Goal: Task Accomplishment & Management: Use online tool/utility

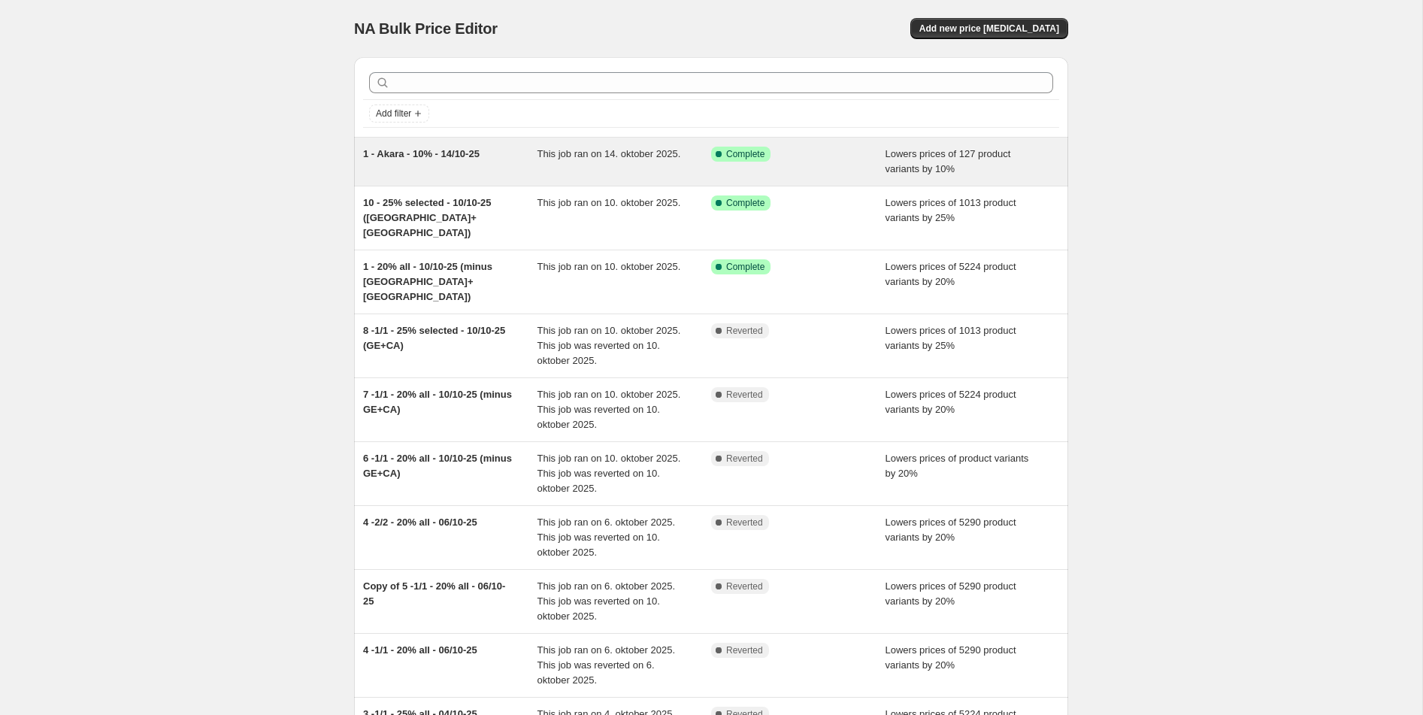
click at [672, 162] on div "This job ran on 14. oktober 2025." at bounding box center [625, 162] width 174 height 30
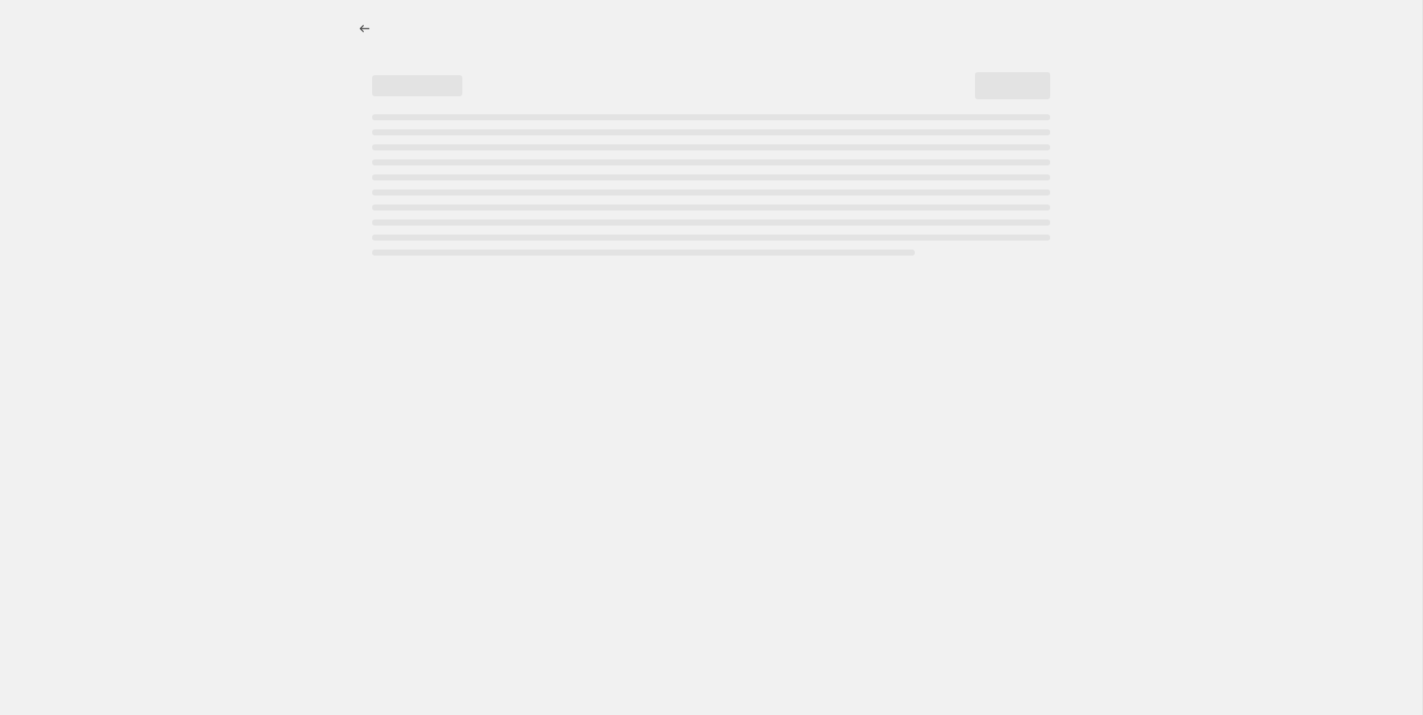
select select "percentage"
select select "tag"
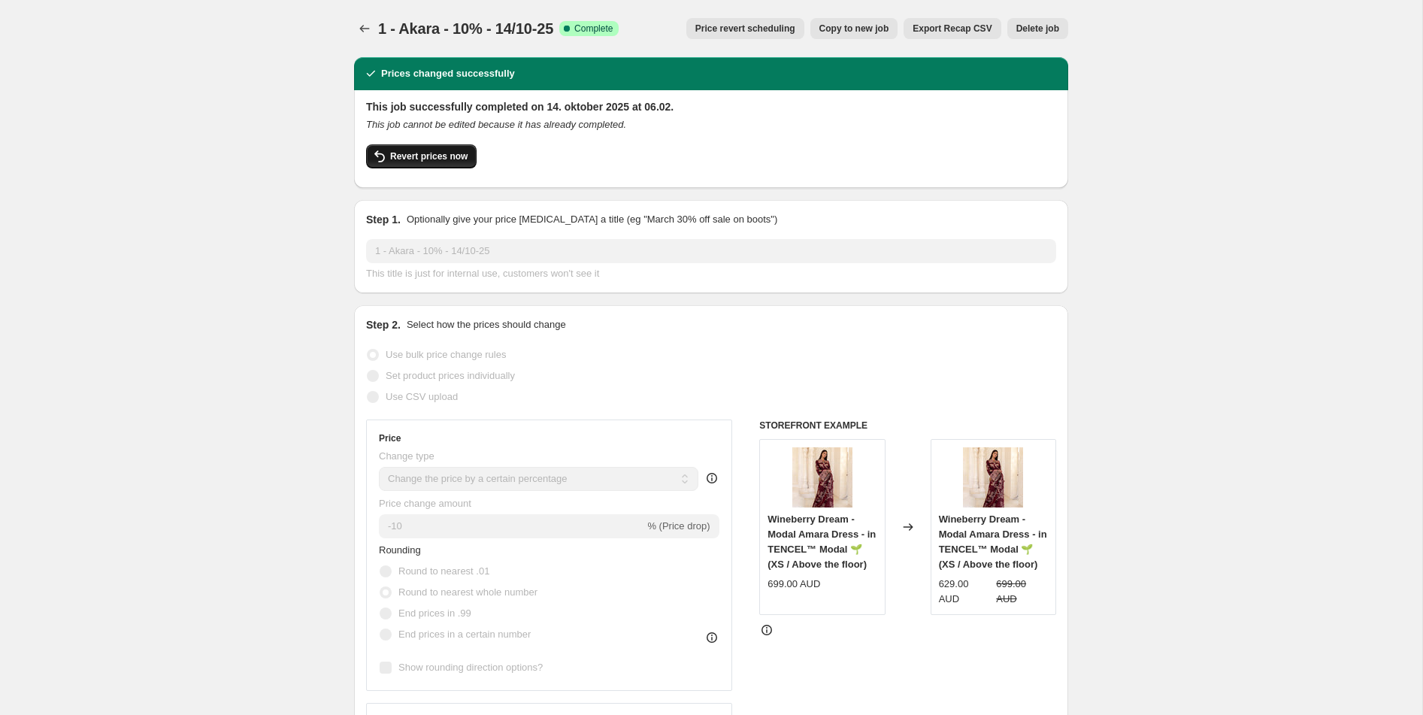
click at [455, 159] on span "Revert prices now" at bounding box center [428, 156] width 77 height 12
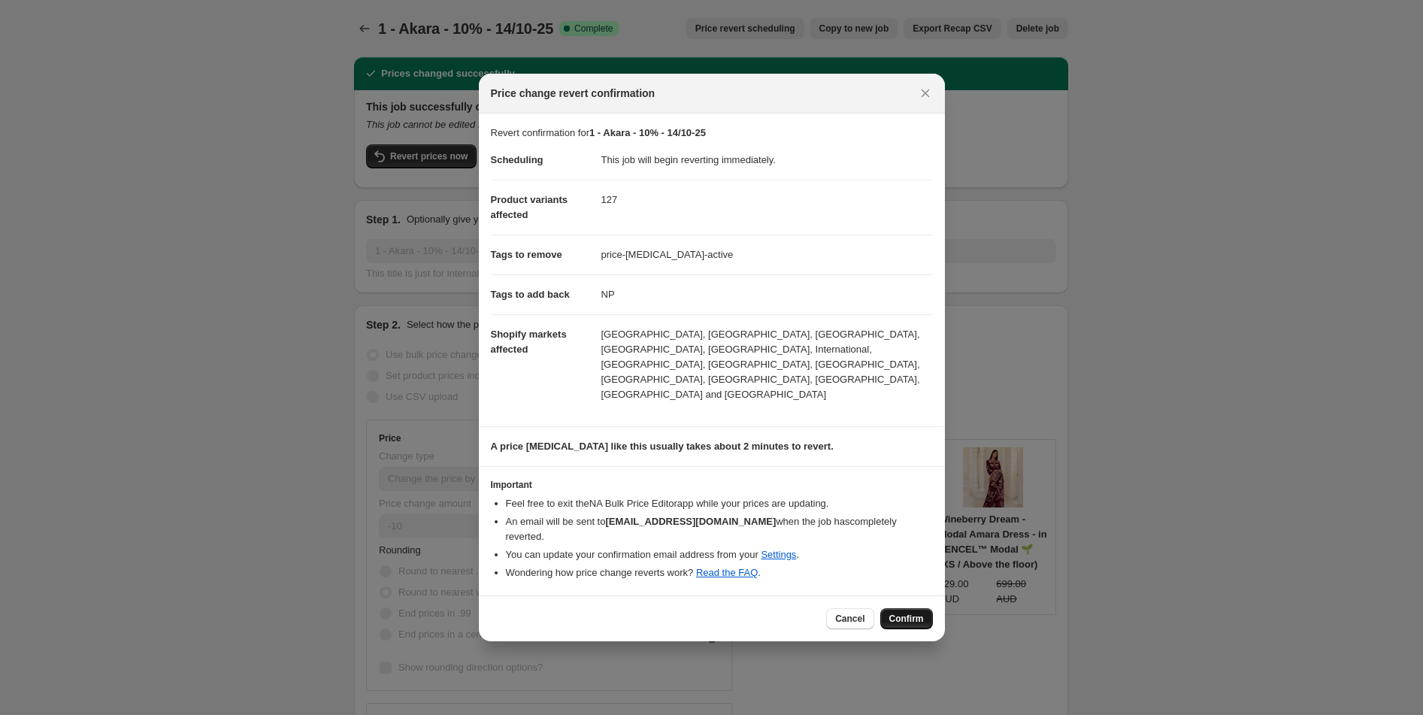
click at [911, 613] on span "Confirm" at bounding box center [907, 619] width 35 height 12
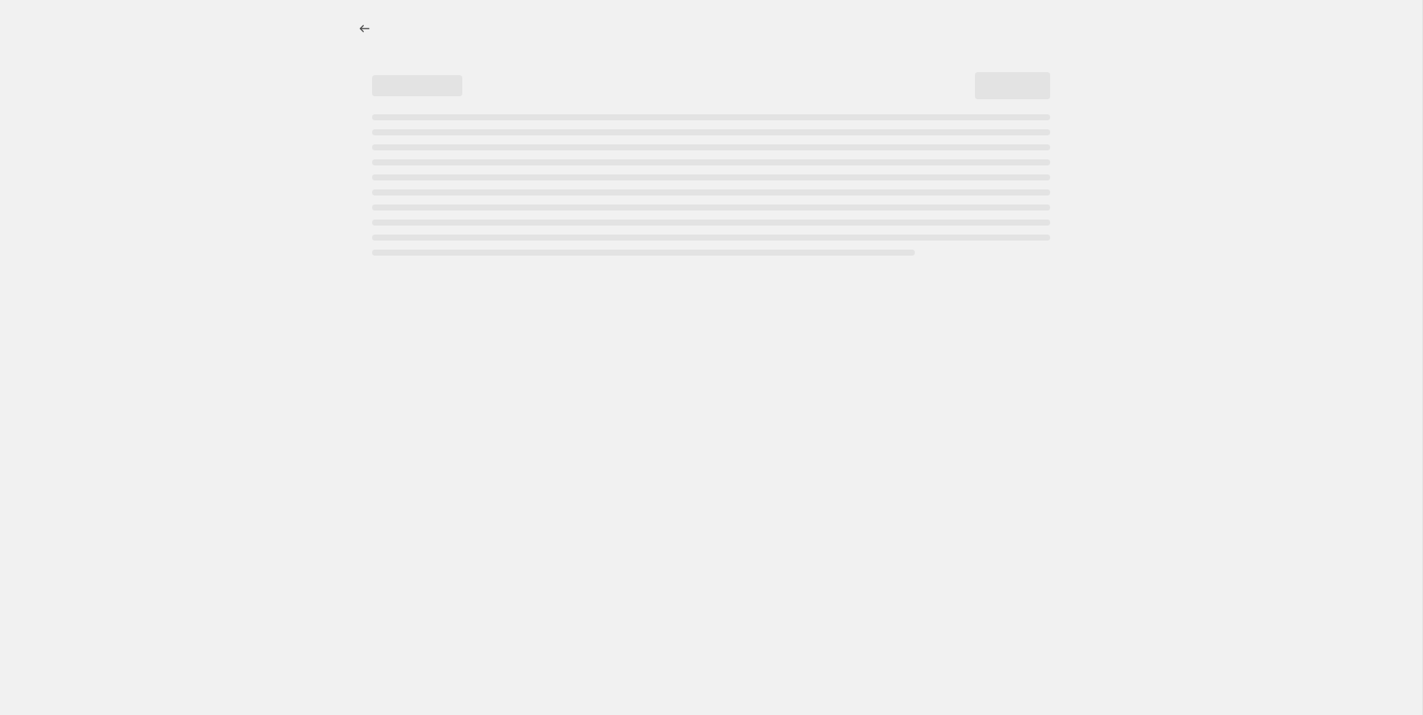
select select "percentage"
select select "tag"
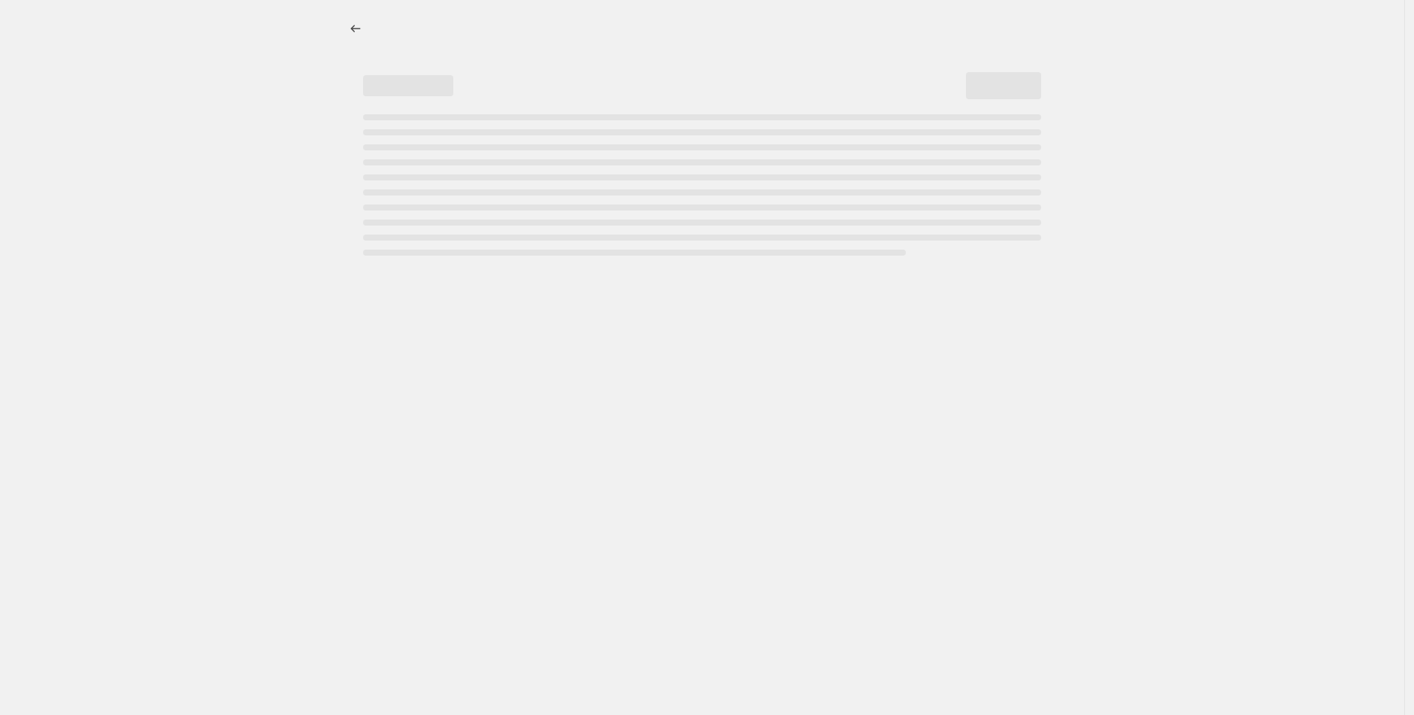
select select "percentage"
select select "tag"
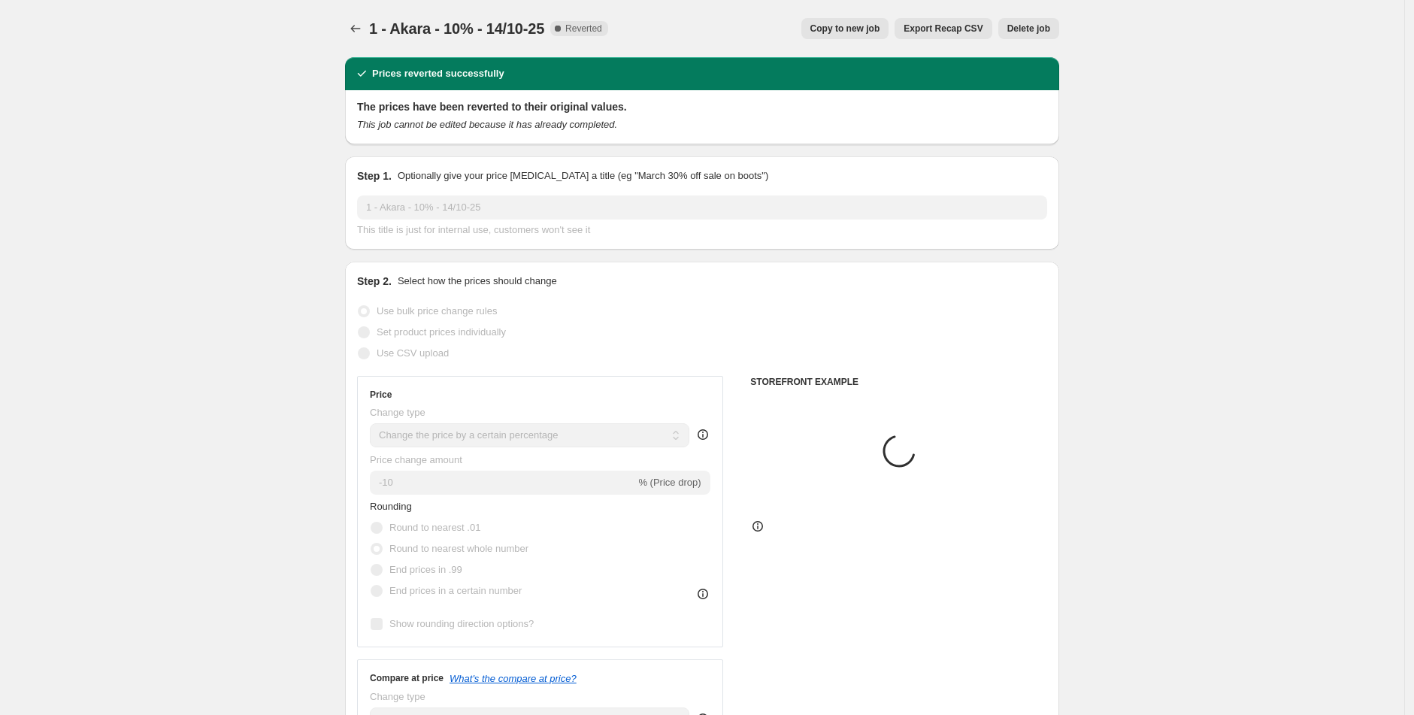
click at [858, 32] on span "Copy to new job" at bounding box center [846, 29] width 70 height 12
select select "percentage"
select select "tag"
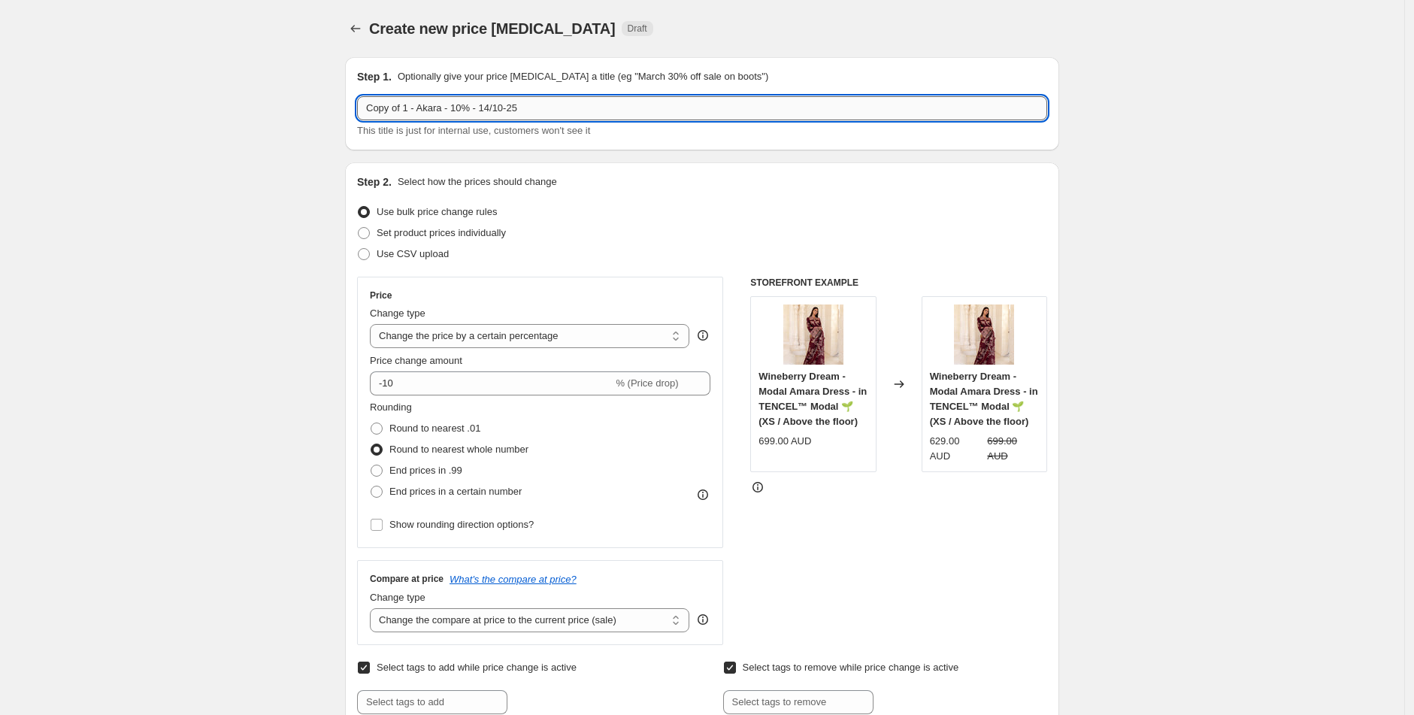
click at [435, 110] on input "Copy of 1 - Akara - 10% - 14/10-25" at bounding box center [702, 108] width 690 height 24
drag, startPoint x: 411, startPoint y: 109, endPoint x: 304, endPoint y: 109, distance: 106.8
click at [537, 108] on input "2 - Akara+Bourgon+Wine - 10% - 14/10-25" at bounding box center [702, 108] width 690 height 24
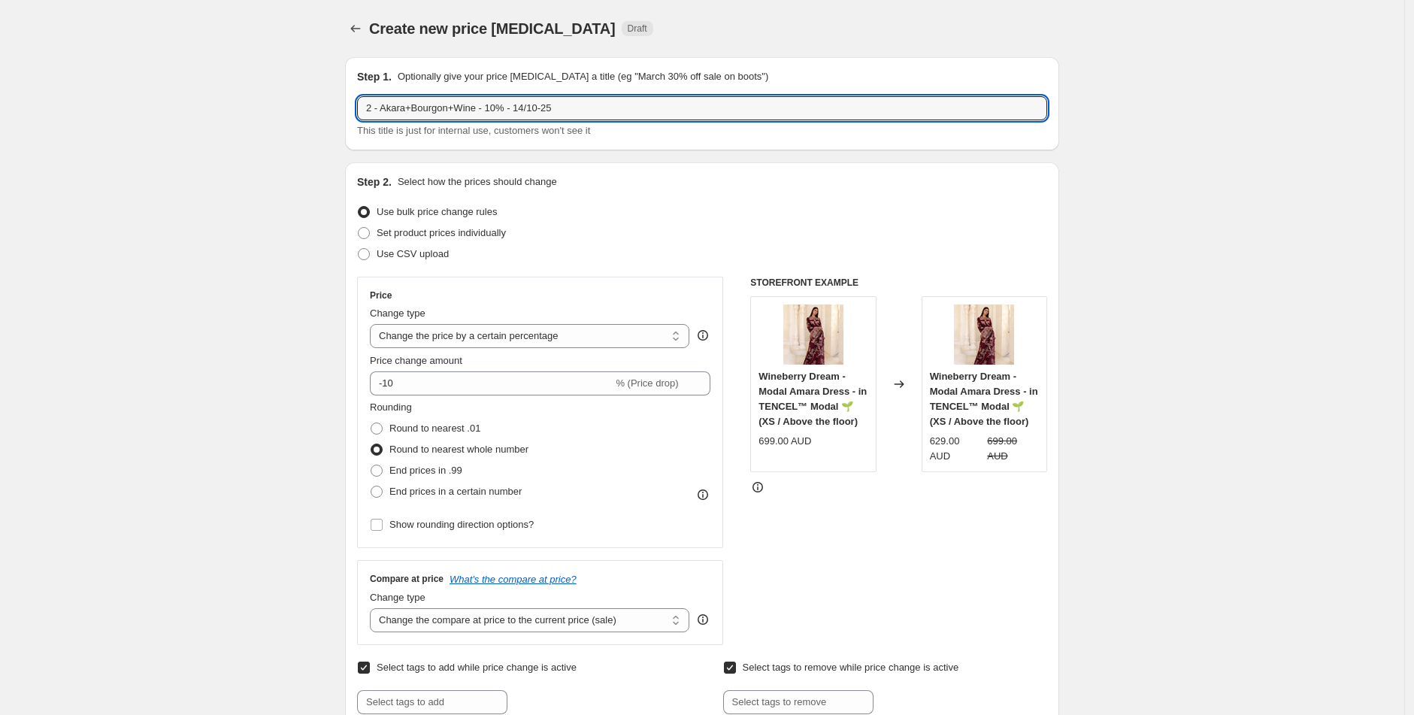
type input "2 - Akara+Bourgon+Wine - 10% - 14/10-25"
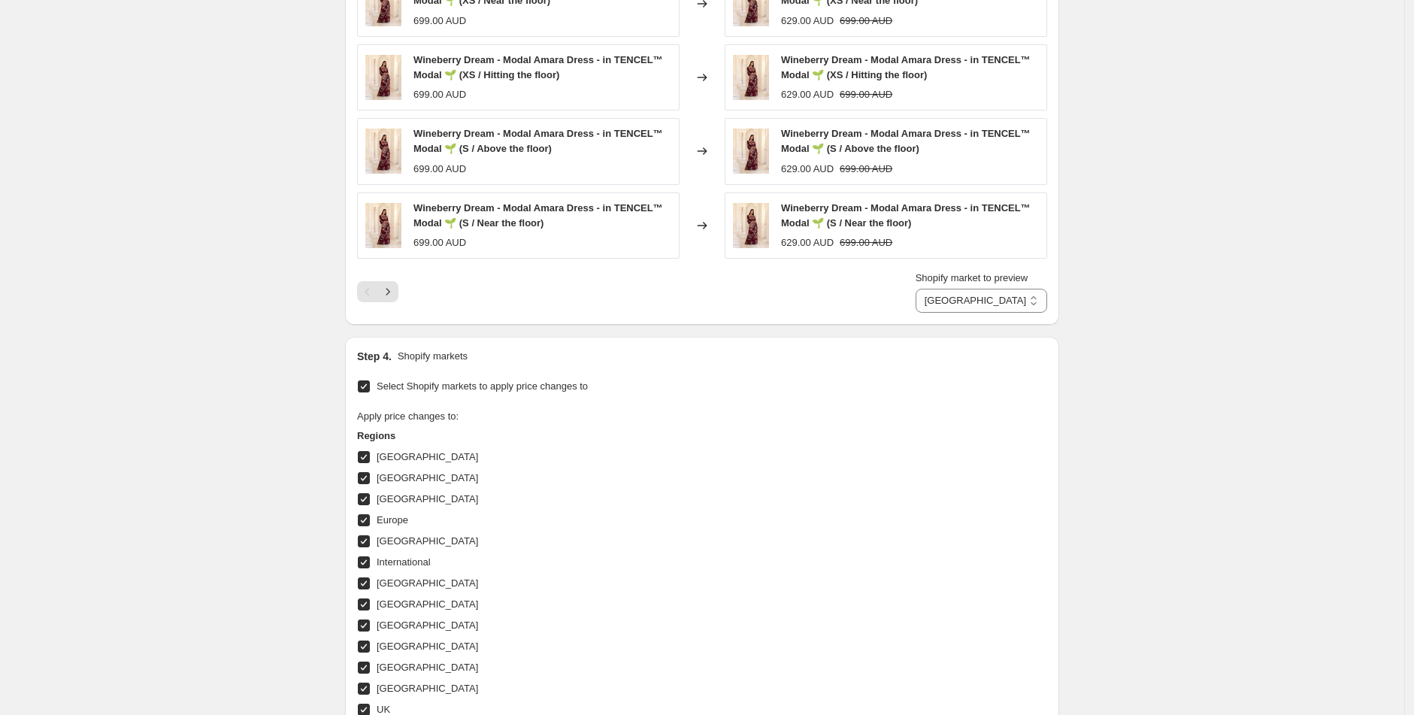
scroll to position [1567, 0]
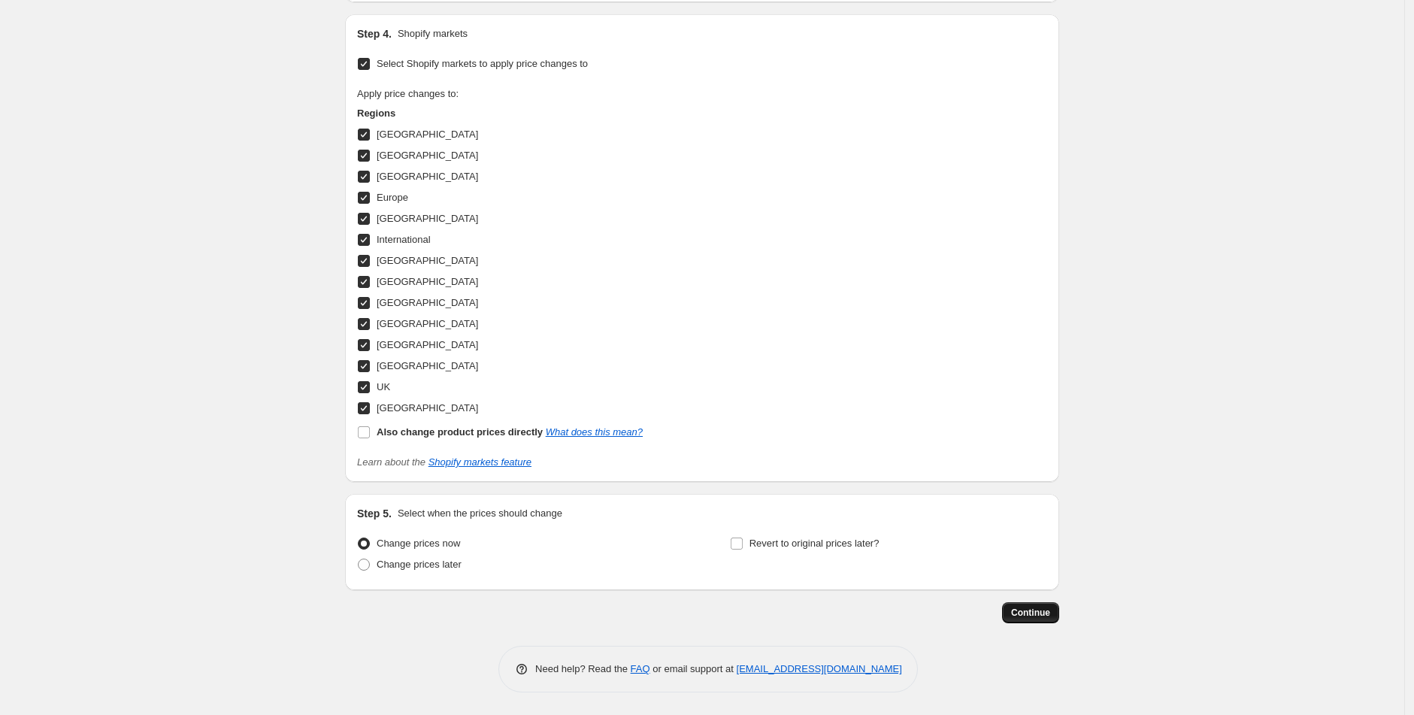
click at [1038, 617] on span "Continue" at bounding box center [1030, 613] width 39 height 12
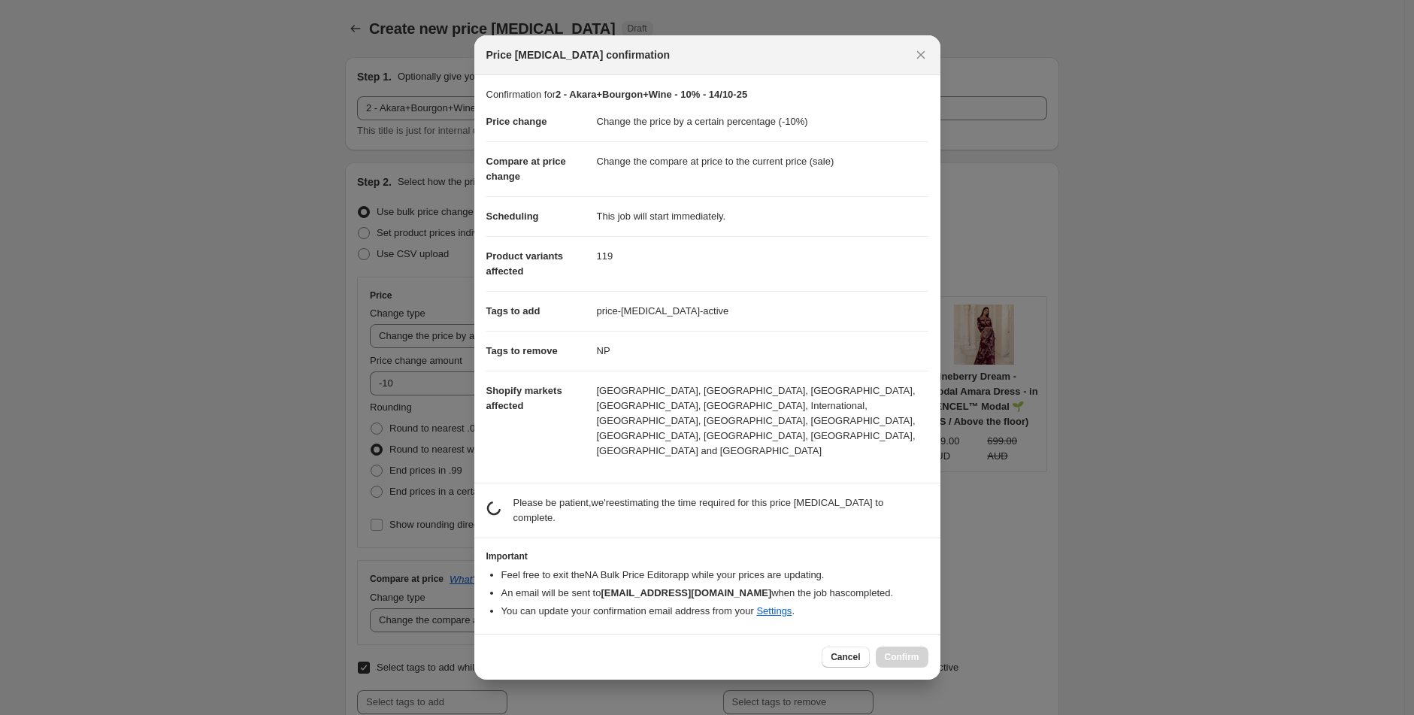
scroll to position [0, 0]
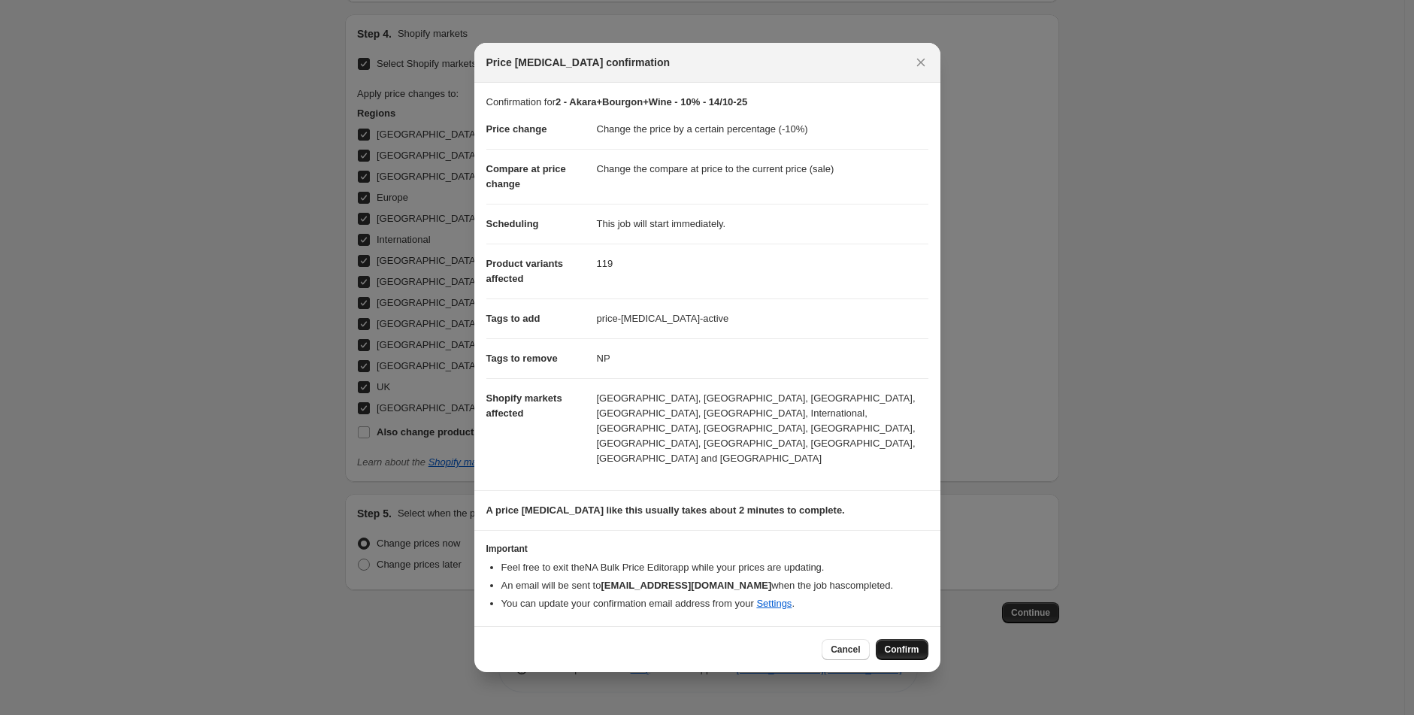
click at [902, 644] on span "Confirm" at bounding box center [902, 650] width 35 height 12
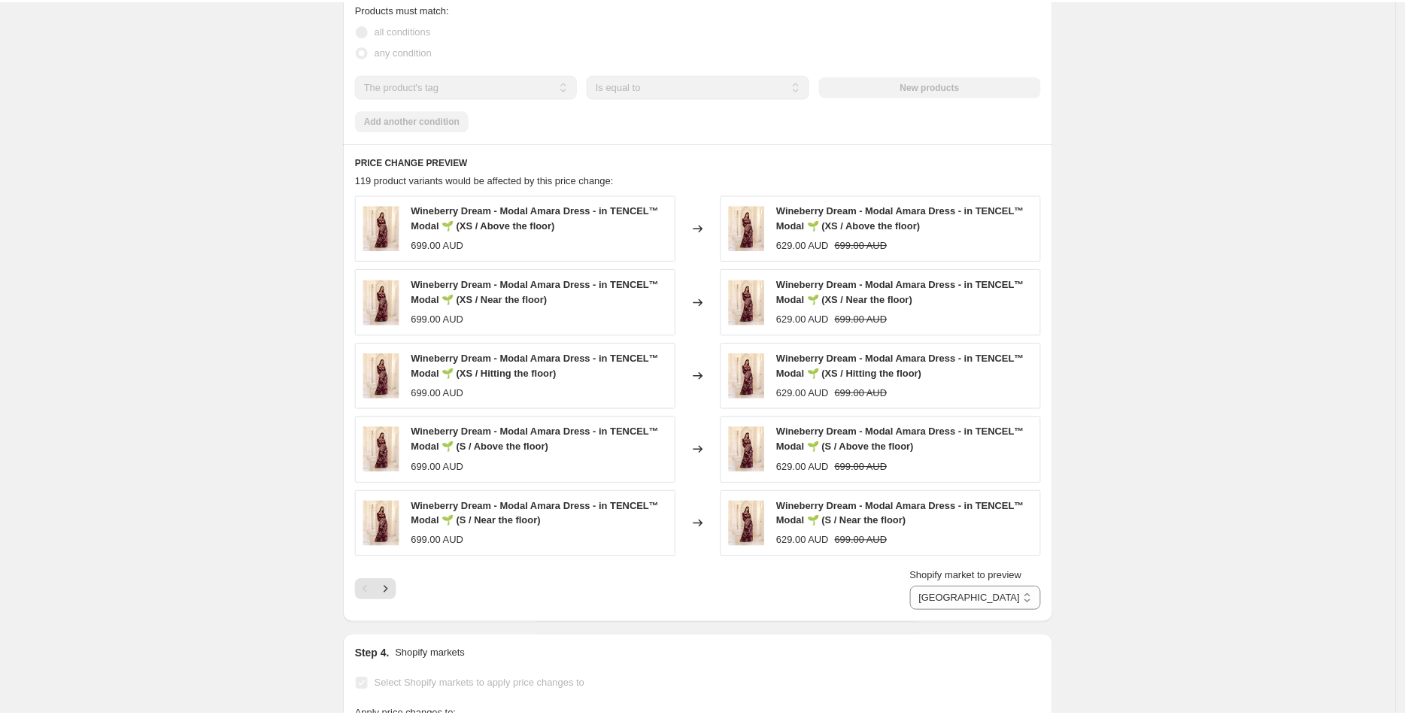
scroll to position [1093, 0]
